Goal: Task Accomplishment & Management: Manage account settings

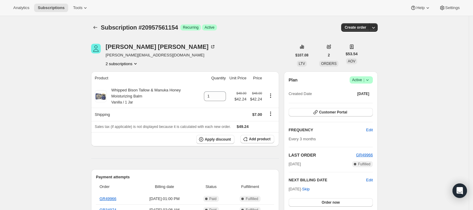
click at [366, 78] on icon at bounding box center [368, 80] width 6 height 6
click at [363, 101] on span "Cancel subscription" at bounding box center [364, 102] width 34 height 5
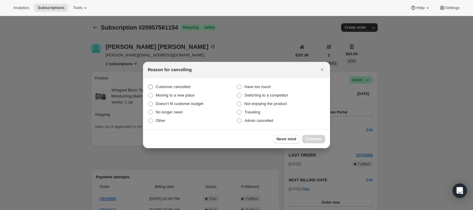
drag, startPoint x: 171, startPoint y: 89, endPoint x: 220, endPoint y: 89, distance: 49.2
click at [172, 89] on span "Customer cancelled" at bounding box center [173, 87] width 35 height 5
click at [168, 82] on section "Customer cancelled Have too much Moving to a new place Switching to a competito…" at bounding box center [236, 104] width 187 height 52
click at [164, 86] on span "Customer cancelled" at bounding box center [173, 87] width 35 height 5
click at [149, 85] on input "Customer cancelled" at bounding box center [148, 85] width 0 height 0
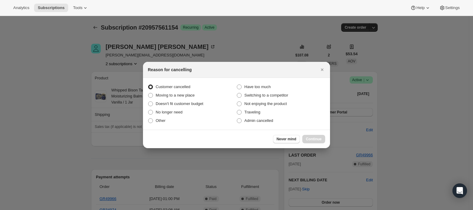
radio input "true"
click at [318, 139] on span "Continue" at bounding box center [314, 139] width 16 height 5
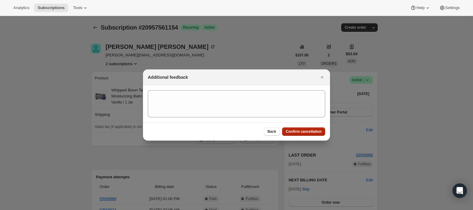
click at [312, 130] on span "Confirm cancellation" at bounding box center [304, 131] width 36 height 5
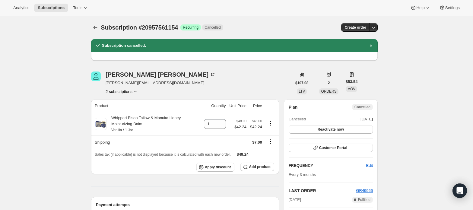
click at [127, 93] on button "2 subscriptions" at bounding box center [122, 91] width 33 height 6
click at [124, 103] on span "20957528386" at bounding box center [115, 103] width 24 height 5
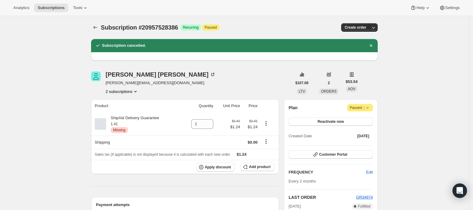
click at [126, 93] on button "2 subscriptions" at bounding box center [122, 91] width 33 height 6
click at [130, 116] on span "20957561154" at bounding box center [124, 113] width 42 height 6
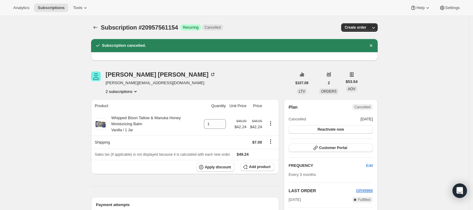
click at [121, 92] on button "2 subscriptions" at bounding box center [122, 91] width 33 height 6
click at [121, 100] on span "20957528386" at bounding box center [124, 103] width 42 height 6
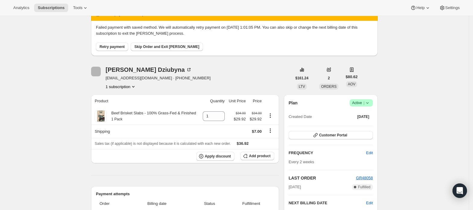
scroll to position [80, 0]
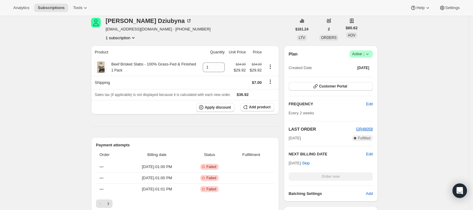
click at [365, 56] on span "Active |" at bounding box center [361, 54] width 18 height 6
click at [366, 75] on span "Cancel subscription" at bounding box center [364, 76] width 34 height 5
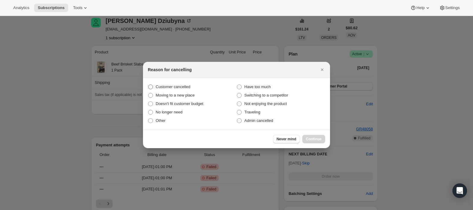
click at [179, 86] on span "Customer cancelled" at bounding box center [173, 87] width 35 height 5
click at [149, 85] on input "Customer cancelled" at bounding box center [148, 85] width 0 height 0
radio input "true"
click at [314, 138] on span "Continue" at bounding box center [314, 139] width 16 height 5
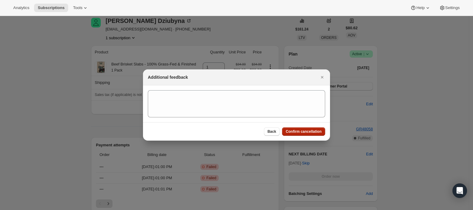
click at [311, 131] on span "Confirm cancellation" at bounding box center [304, 131] width 36 height 5
